Goal: Information Seeking & Learning: Learn about a topic

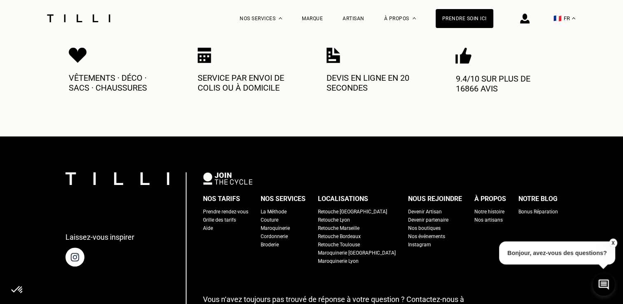
scroll to position [774, 0]
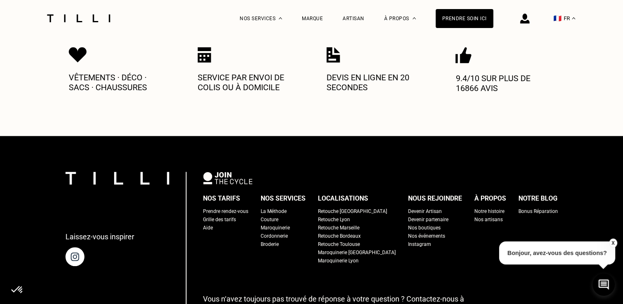
click at [231, 192] on div "Nos tarifs" at bounding box center [221, 198] width 37 height 12
click at [231, 215] on div "Grille des tarifs" at bounding box center [219, 219] width 33 height 8
select select "FR"
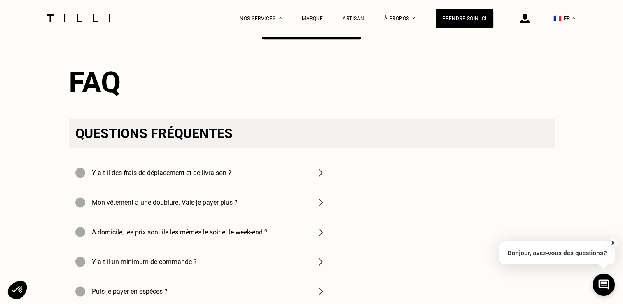
scroll to position [1111, 0]
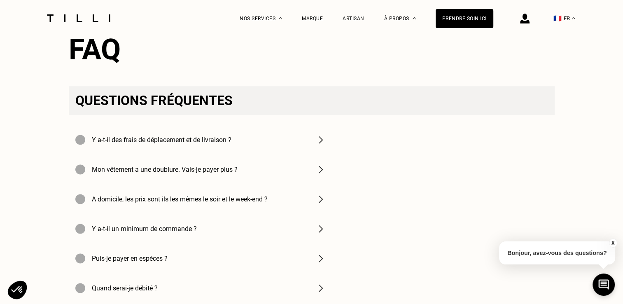
click at [309, 154] on div "Y a-t-il des frais de déplacement et de livraison ?" at bounding box center [200, 140] width 263 height 30
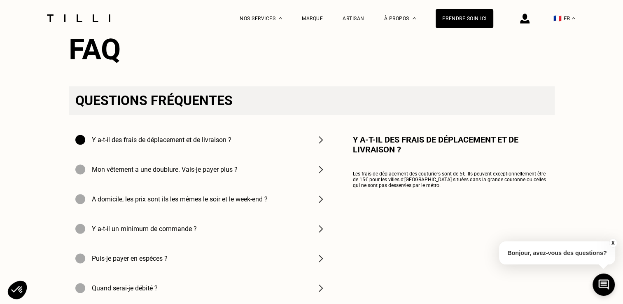
click at [309, 154] on div "Y a-t-il des frais de déplacement et de livraison ?" at bounding box center [200, 140] width 263 height 30
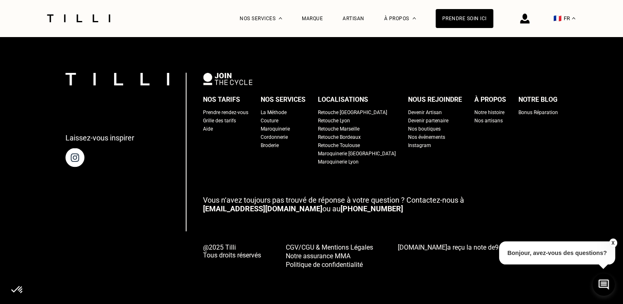
scroll to position [1541, 0]
click at [423, 212] on p "Vous n‘avez toujours pas trouvé de réponse à votre question ? Contactez-nous à …" at bounding box center [380, 203] width 355 height 17
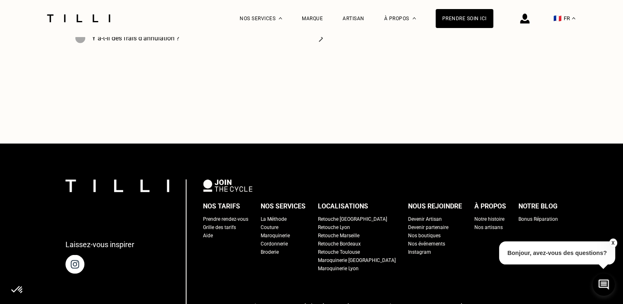
scroll to position [1516, 0]
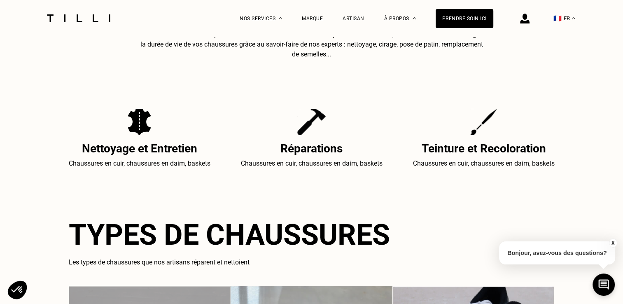
scroll to position [64, 0]
